Goal: Transaction & Acquisition: Purchase product/service

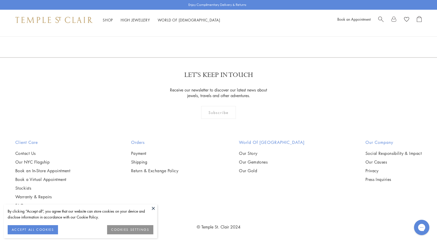
scroll to position [994, 0]
click at [379, 18] on span "Search" at bounding box center [380, 18] width 5 height 5
type input "****"
